Goal: Answer question/provide support

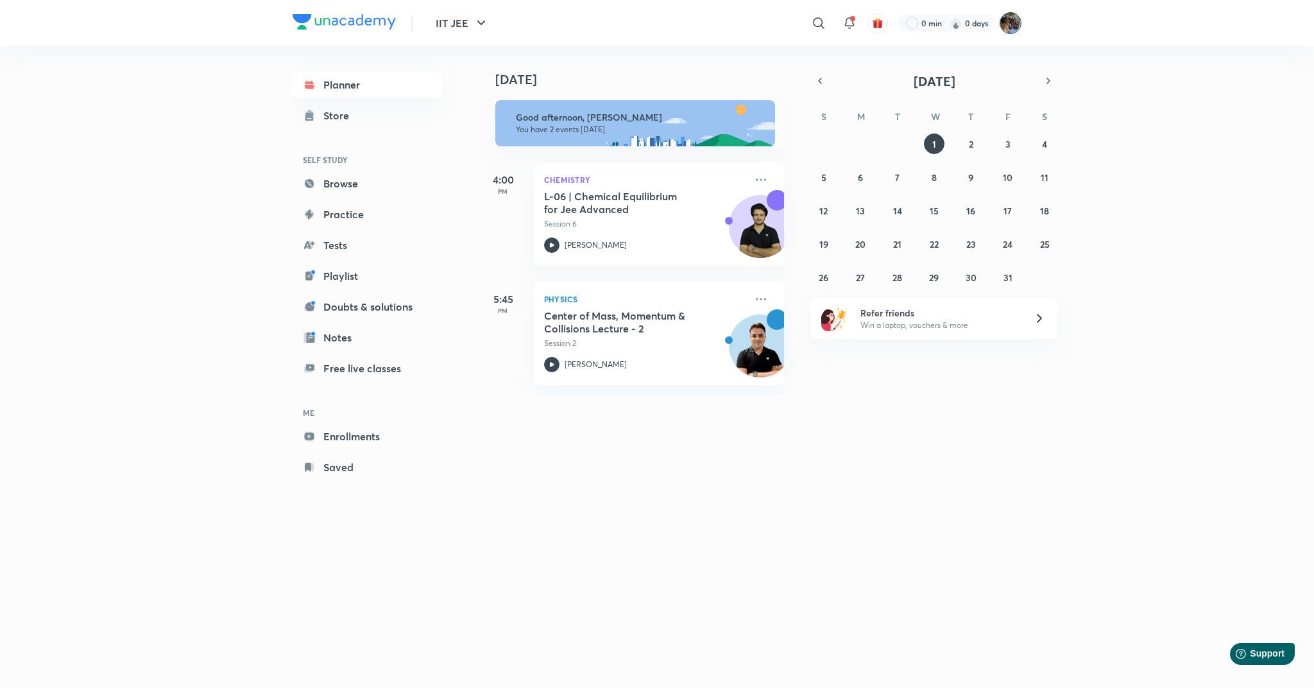
click at [1009, 21] on img at bounding box center [1011, 23] width 22 height 22
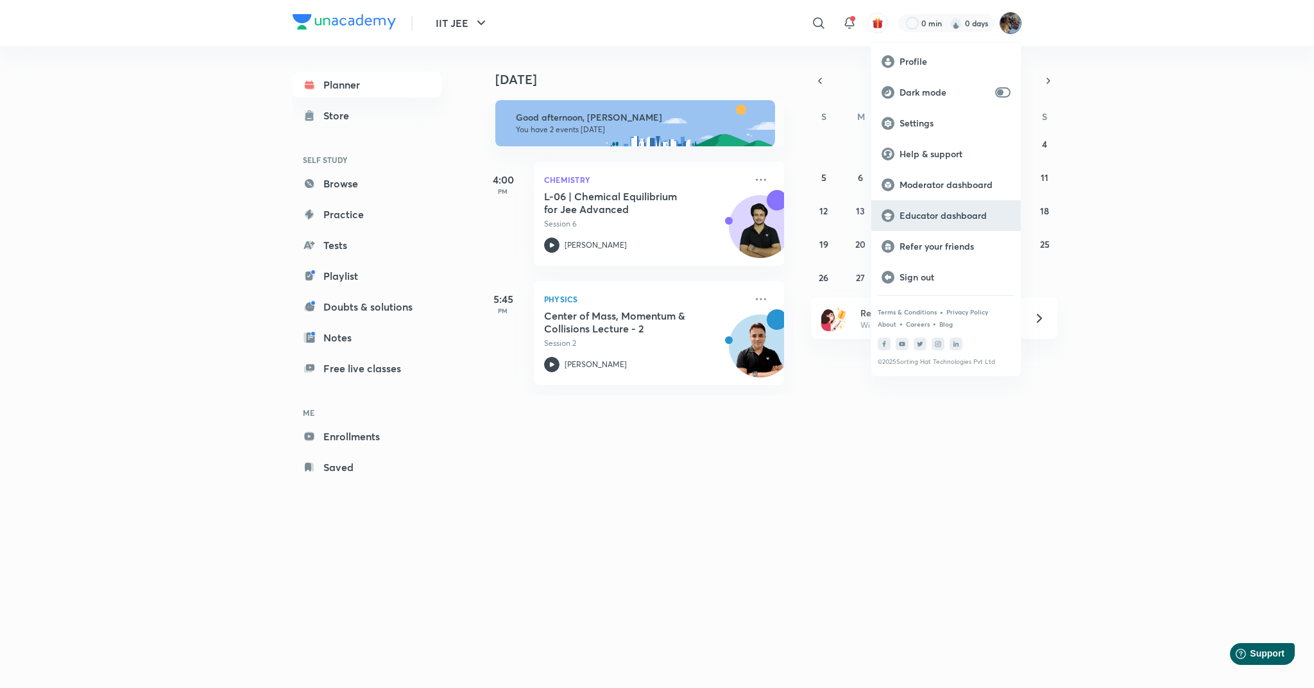
click at [913, 219] on p "Educator dashboard" at bounding box center [955, 216] width 111 height 12
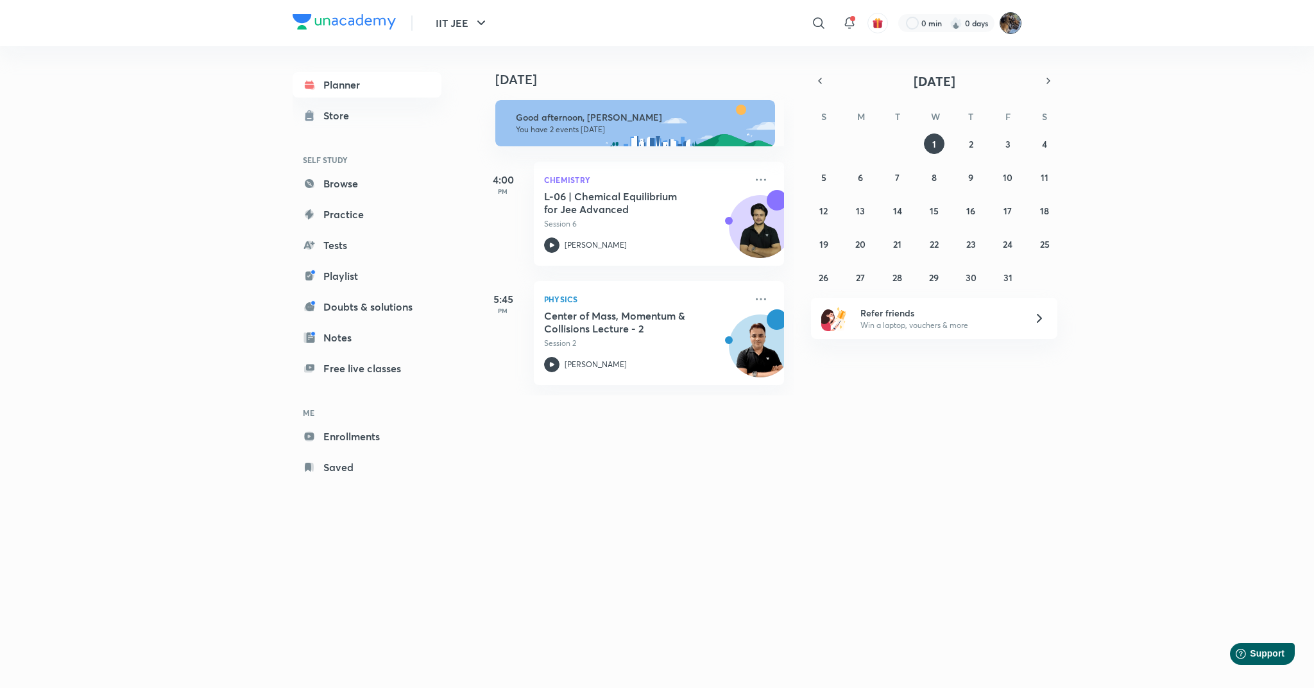
click at [1011, 17] on img at bounding box center [1011, 23] width 22 height 22
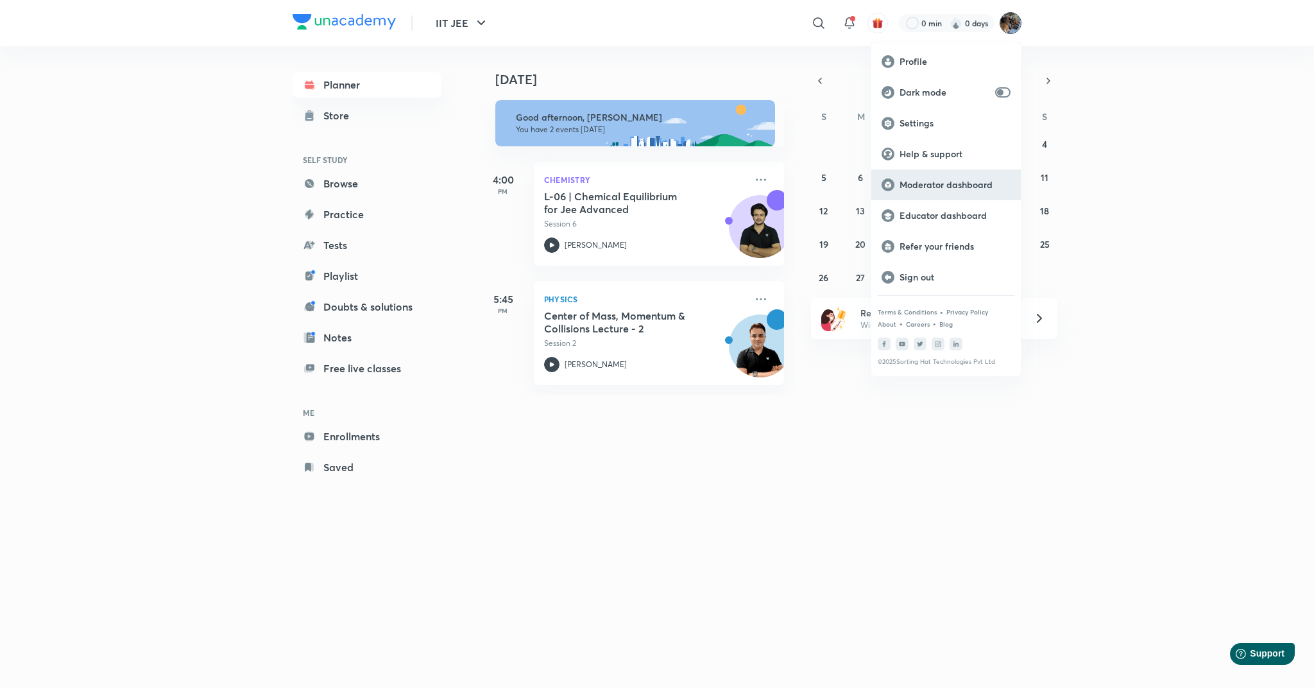
click at [937, 185] on p "Moderator dashboard" at bounding box center [955, 185] width 111 height 12
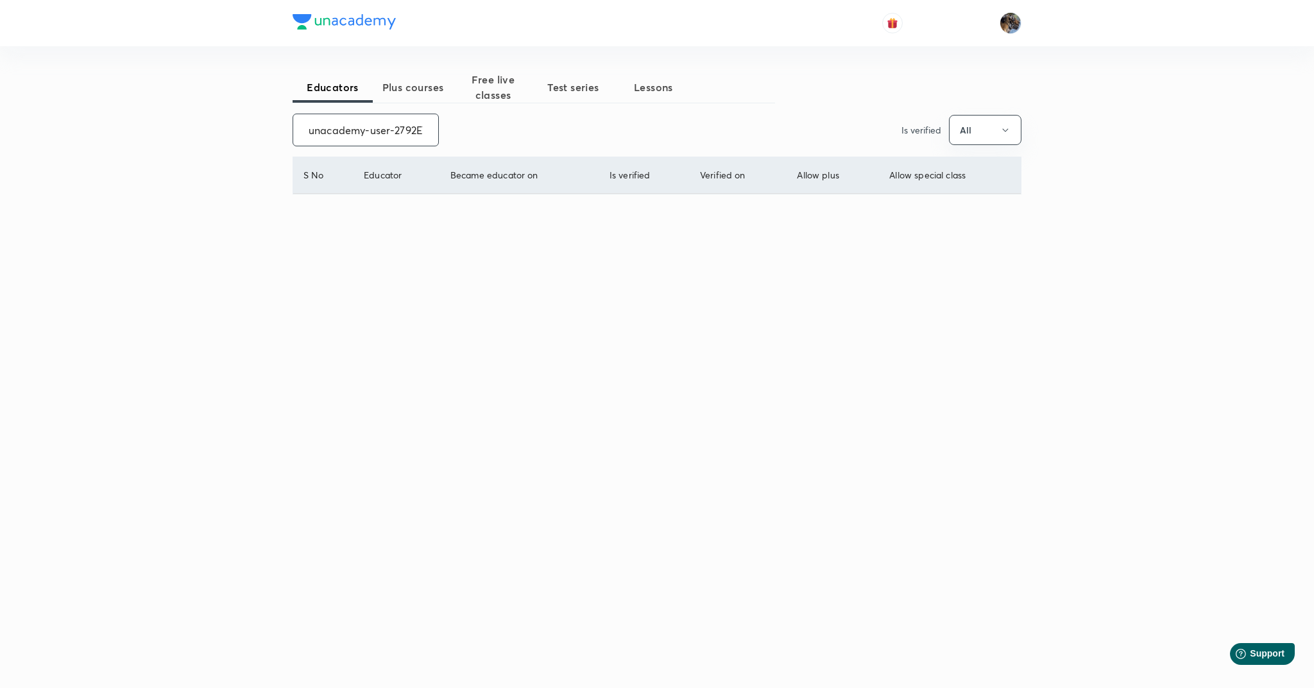
scroll to position [0, 51]
type input "unacademy-user-2792EVRB0GFU"
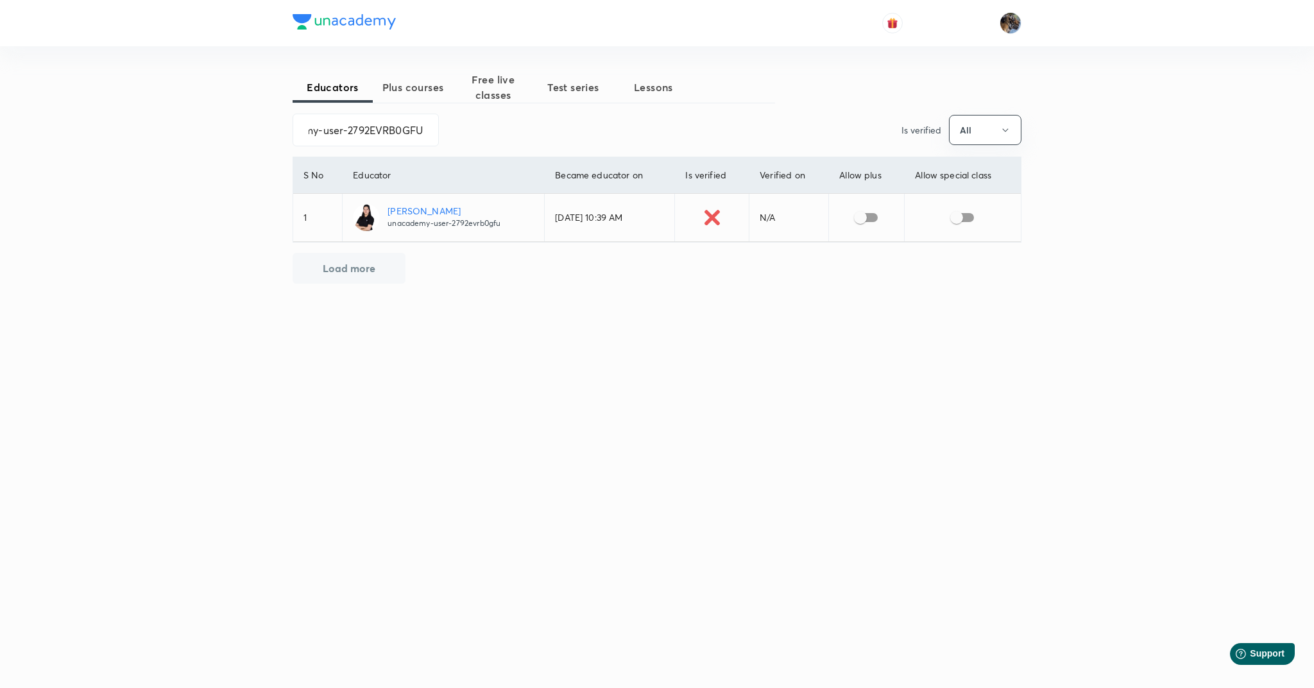
scroll to position [0, 0]
click at [869, 220] on input "checkbox" at bounding box center [860, 217] width 73 height 24
checkbox input "true"
click at [633, 495] on div at bounding box center [657, 499] width 1314 height 23
